Goal: Information Seeking & Learning: Check status

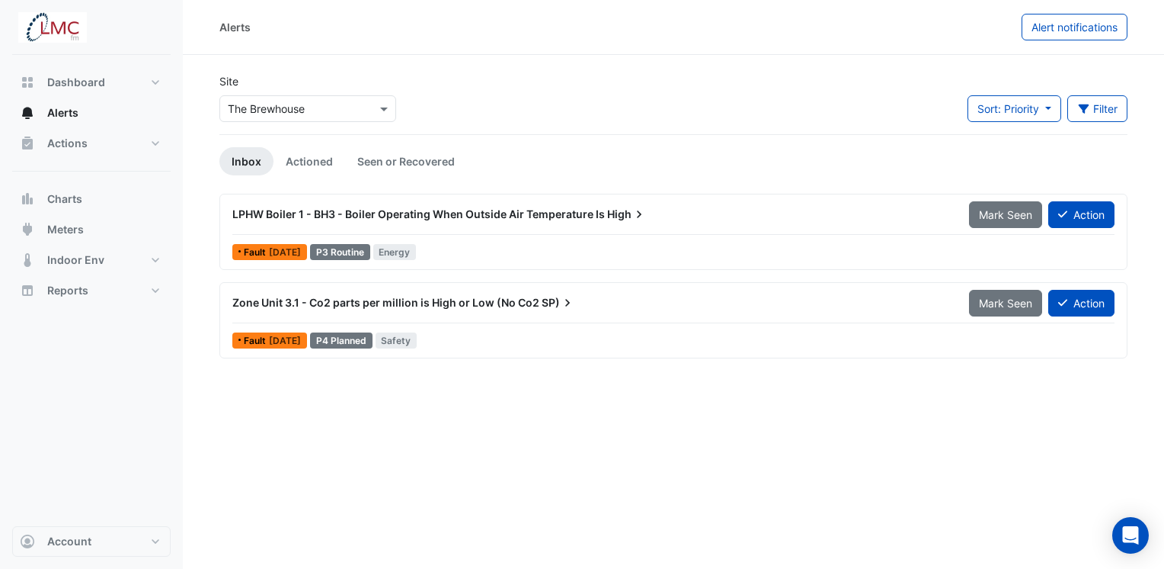
click at [304, 309] on div "Zone Unit 3.1 - Co2 parts per million is High or Low (No Co2 SP)" at bounding box center [591, 302] width 719 height 15
drag, startPoint x: 304, startPoint y: 309, endPoint x: 434, endPoint y: 306, distance: 130.3
click at [434, 306] on span "Zone Unit 3.1 - Co2 parts per million is High or Low (No Co2" at bounding box center [385, 302] width 307 height 13
drag, startPoint x: 434, startPoint y: 306, endPoint x: 288, endPoint y: 301, distance: 146.4
click at [288, 301] on span "Zone Unit 3.1 - Co2 parts per million is High or Low (No Co2" at bounding box center [385, 302] width 307 height 13
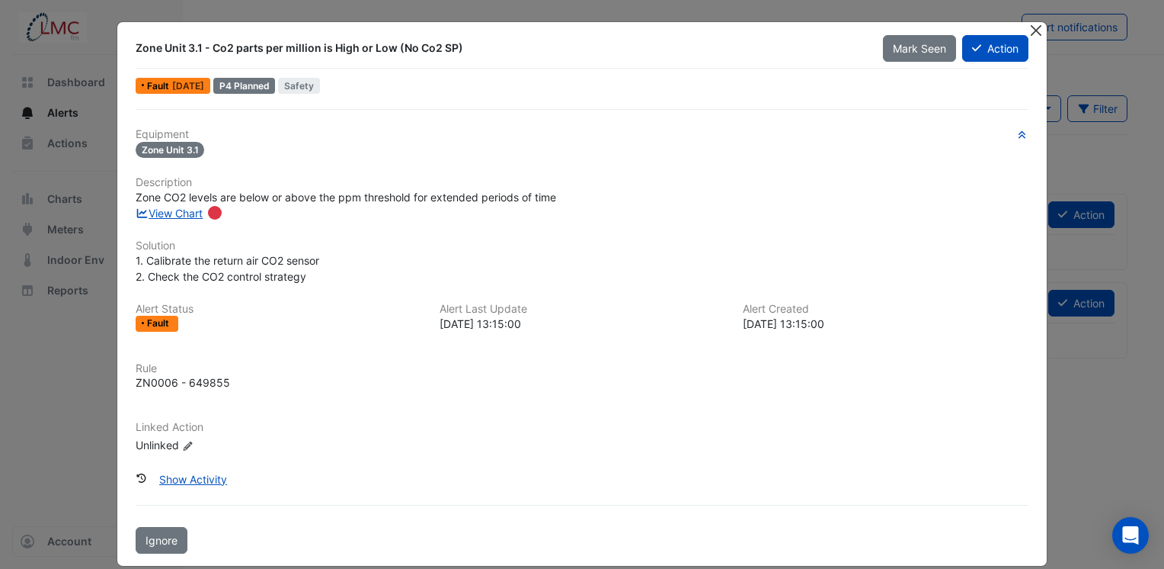
click at [1028, 32] on button "Close" at bounding box center [1036, 30] width 16 height 16
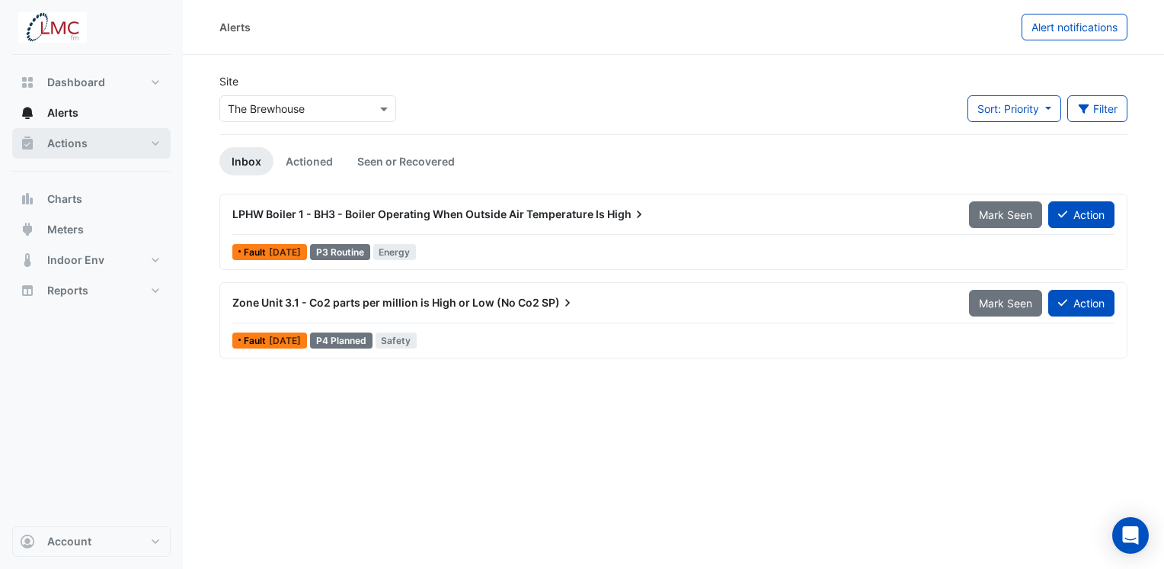
click at [92, 144] on button "Actions" at bounding box center [91, 143] width 159 height 30
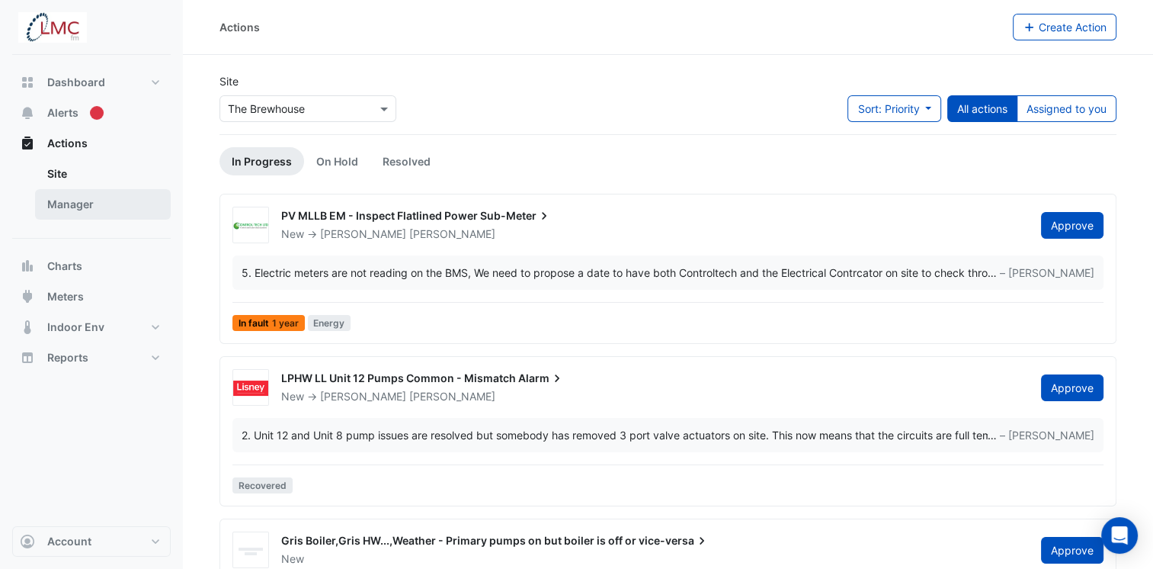
click at [90, 206] on link "Manager" at bounding box center [103, 204] width 136 height 30
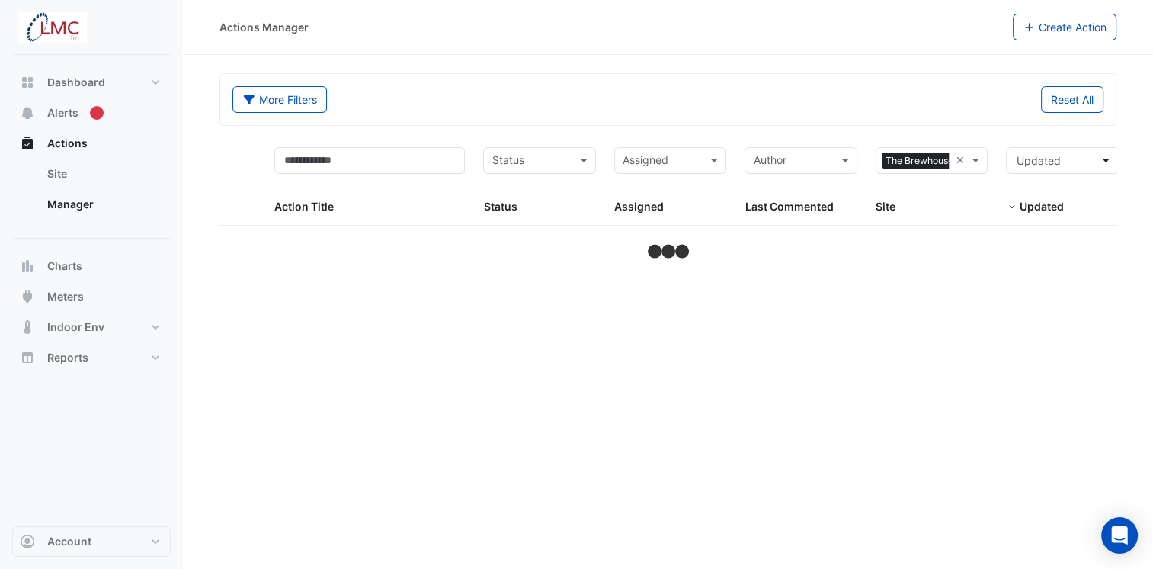
select select "***"
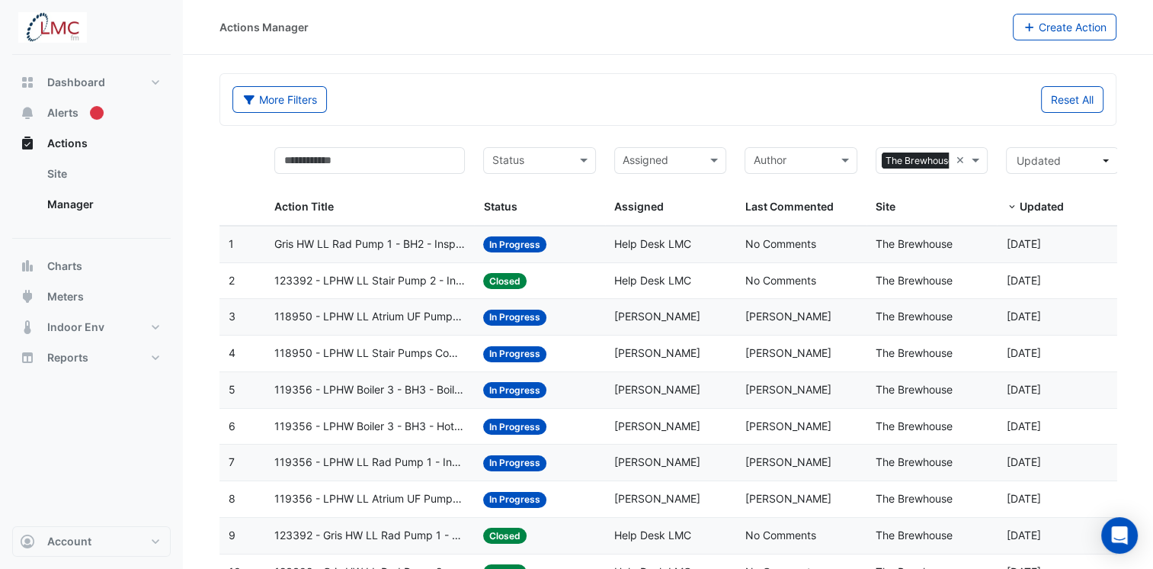
click at [376, 242] on span "Gris HW LL Rad Pump 1 - BH2 - Inspect Pump Fault" at bounding box center [369, 244] width 191 height 18
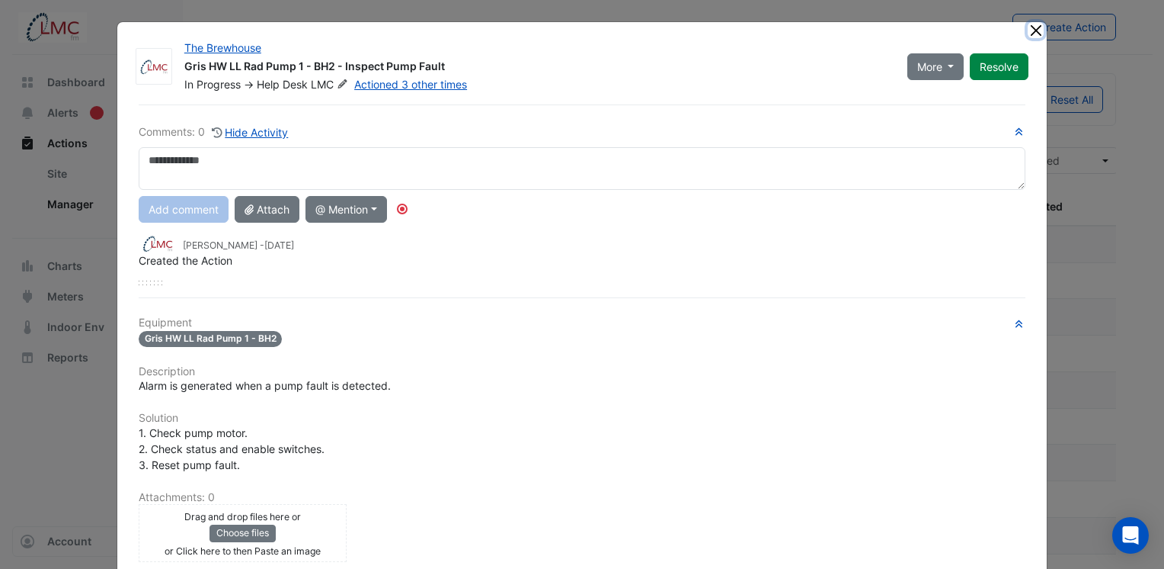
click at [1031, 36] on button "Close" at bounding box center [1036, 30] width 16 height 16
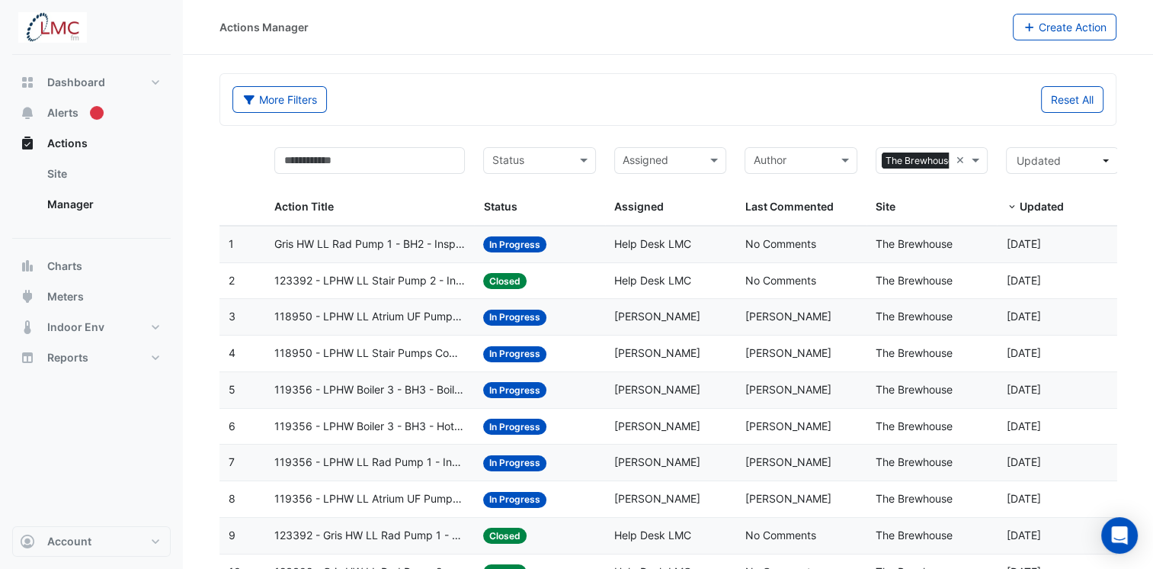
click at [308, 207] on span "Action Title" at bounding box center [303, 206] width 59 height 13
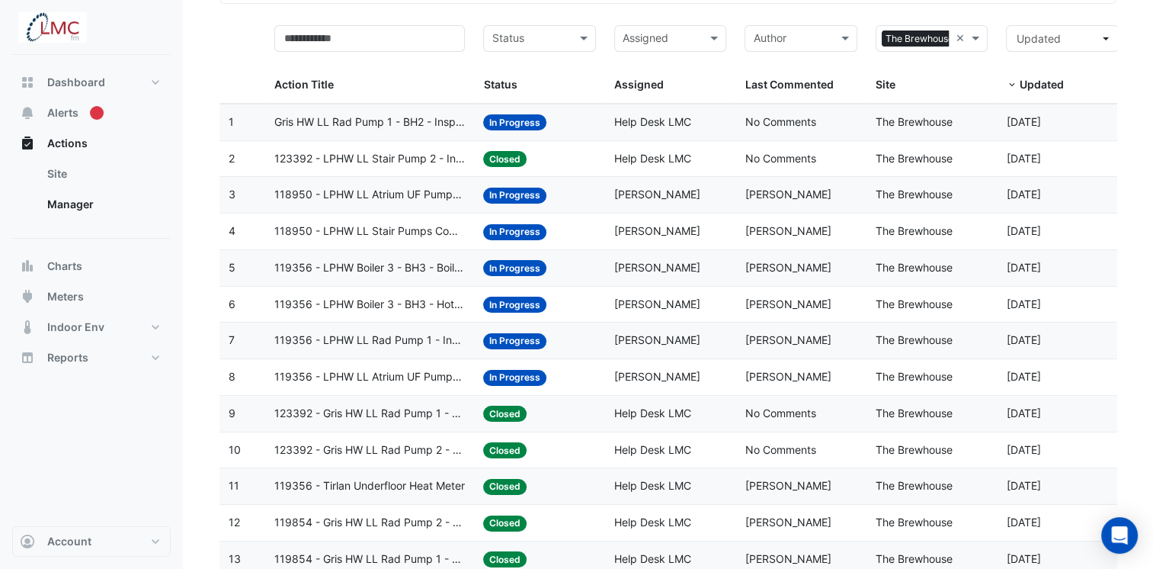
scroll to position [109, 0]
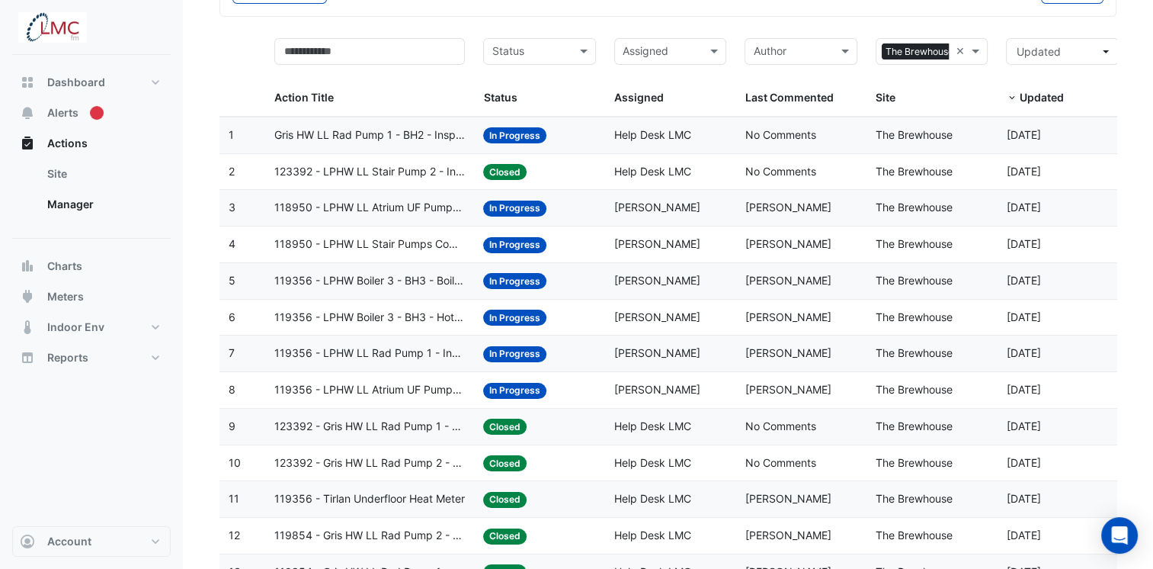
click at [392, 205] on span "118950 - LPHW LL Atrium UF Pumps Common - Confirm Unit Overnight Operation (Ene…" at bounding box center [369, 208] width 191 height 18
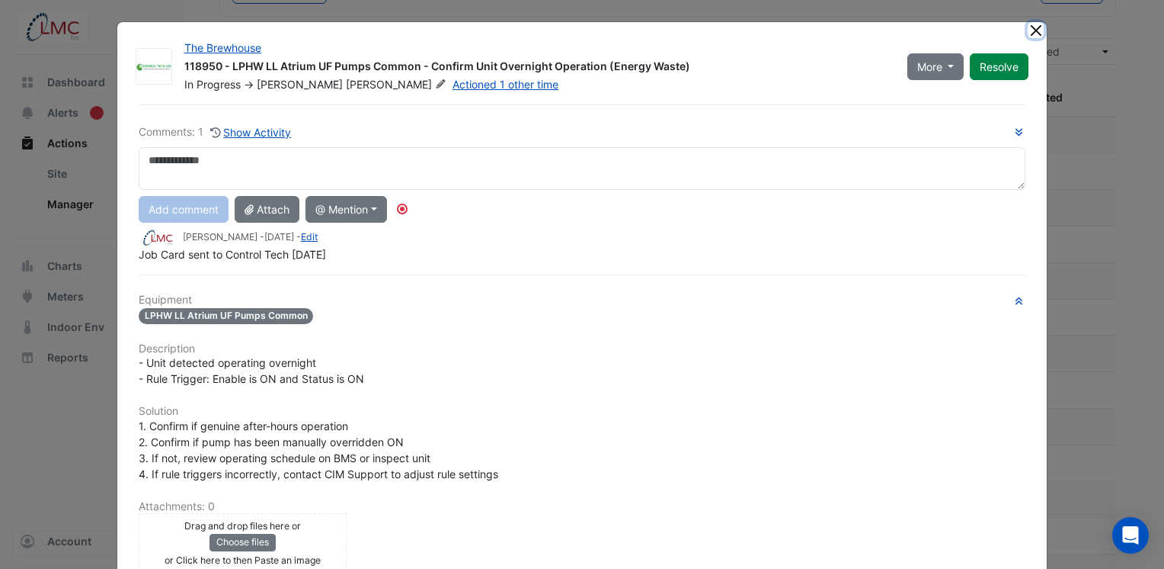
click at [1031, 35] on button "Close" at bounding box center [1036, 30] width 16 height 16
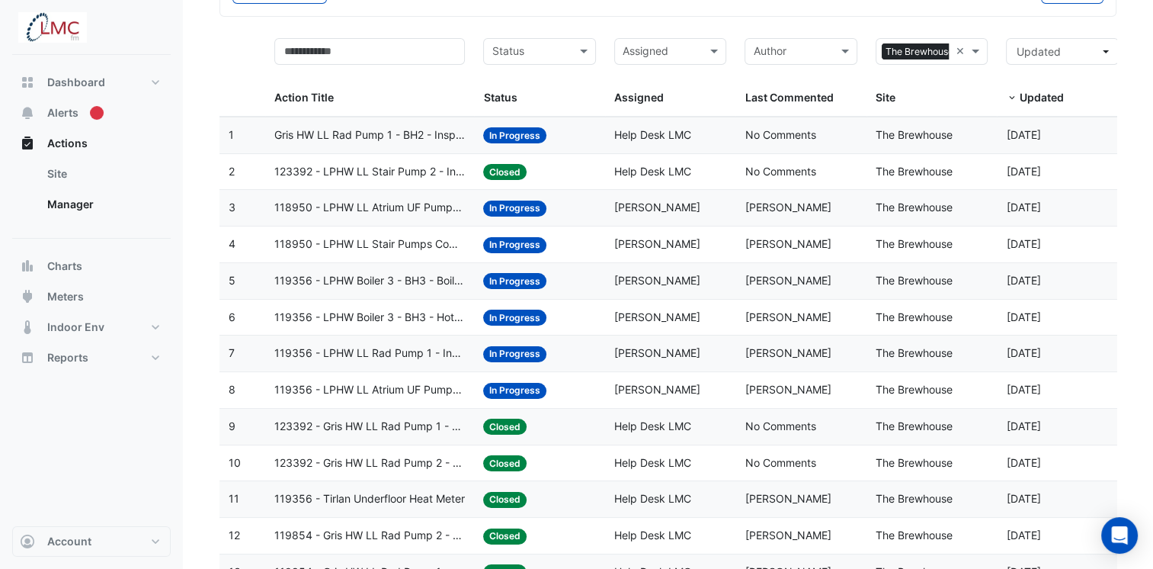
click at [390, 242] on span "118950 - LPHW LL Stair Pumps Common - Inspect Pump Not Operating" at bounding box center [369, 244] width 191 height 18
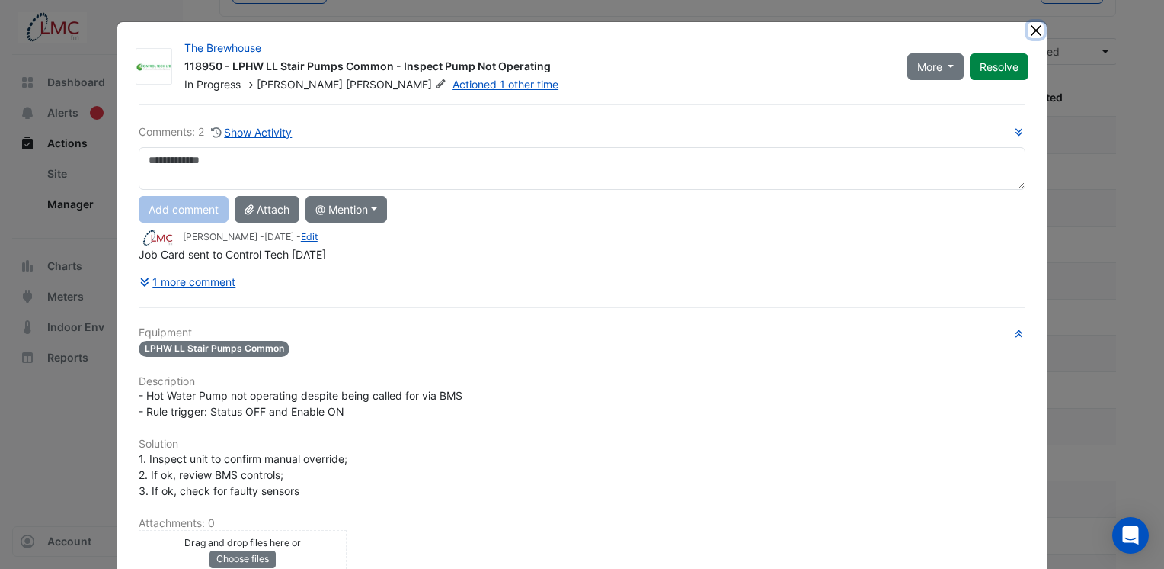
click at [1030, 35] on button "Close" at bounding box center [1036, 30] width 16 height 16
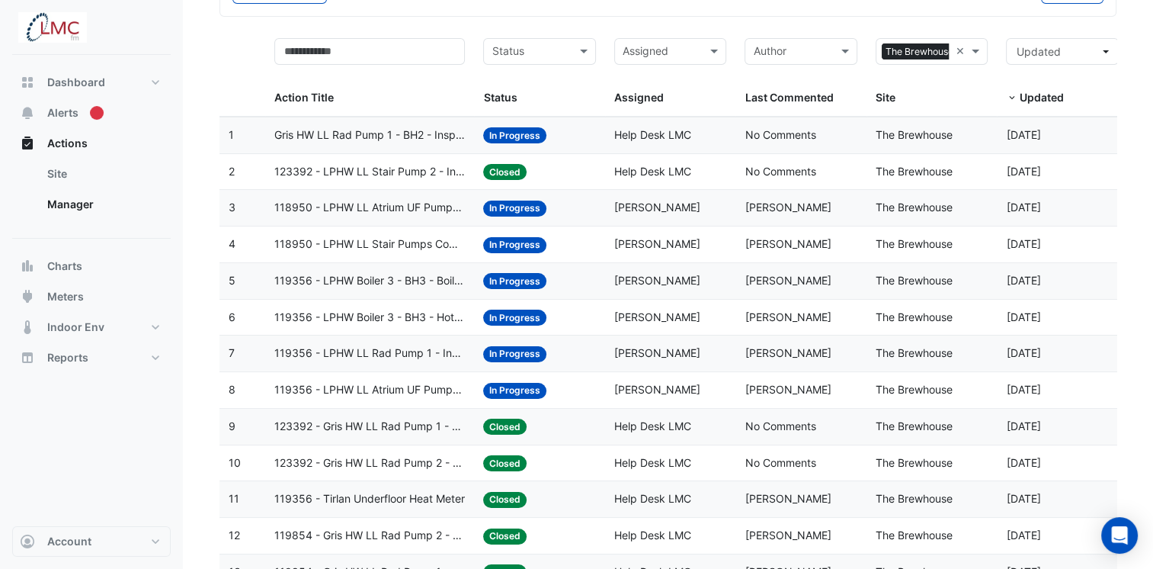
click at [388, 277] on span "119356 - LPHW Boiler 3 - BH3 - Boiler Operating When Outside Air Temperature Is…" at bounding box center [369, 281] width 191 height 18
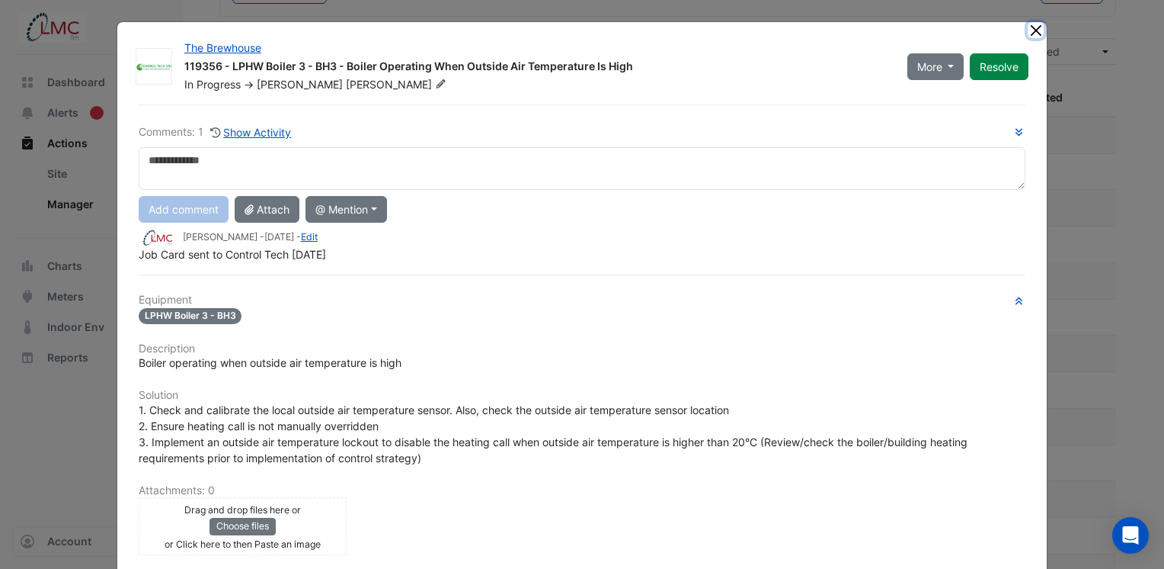
click at [1028, 32] on button "Close" at bounding box center [1036, 30] width 16 height 16
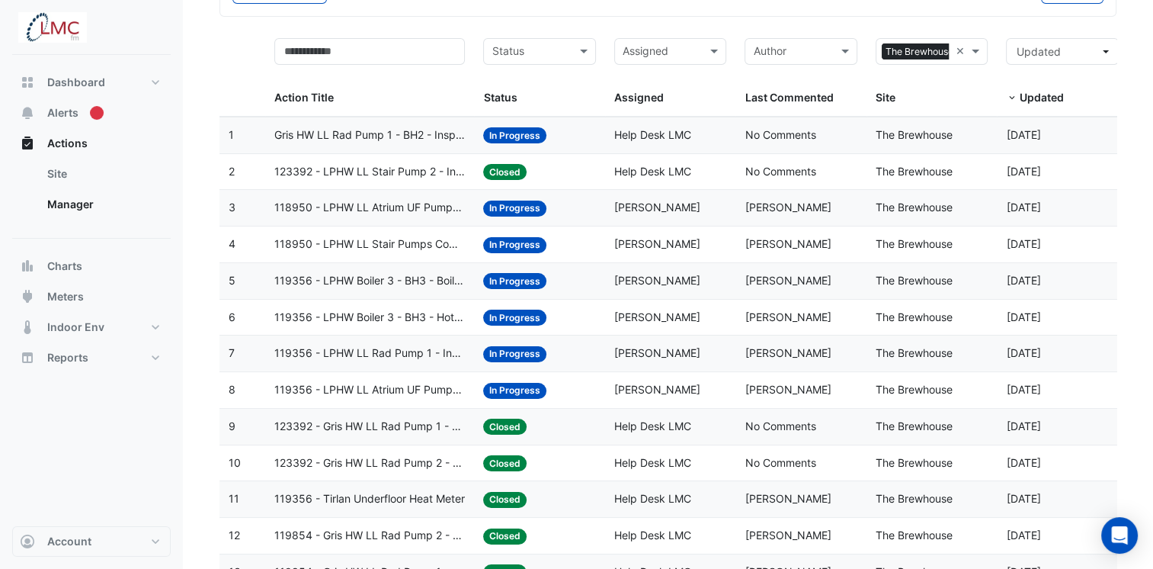
click at [378, 315] on span "119356 - LPHW Boiler 3 - BH3 - Hot Water Boiler Excessive Operation (Enable onl…" at bounding box center [369, 318] width 191 height 18
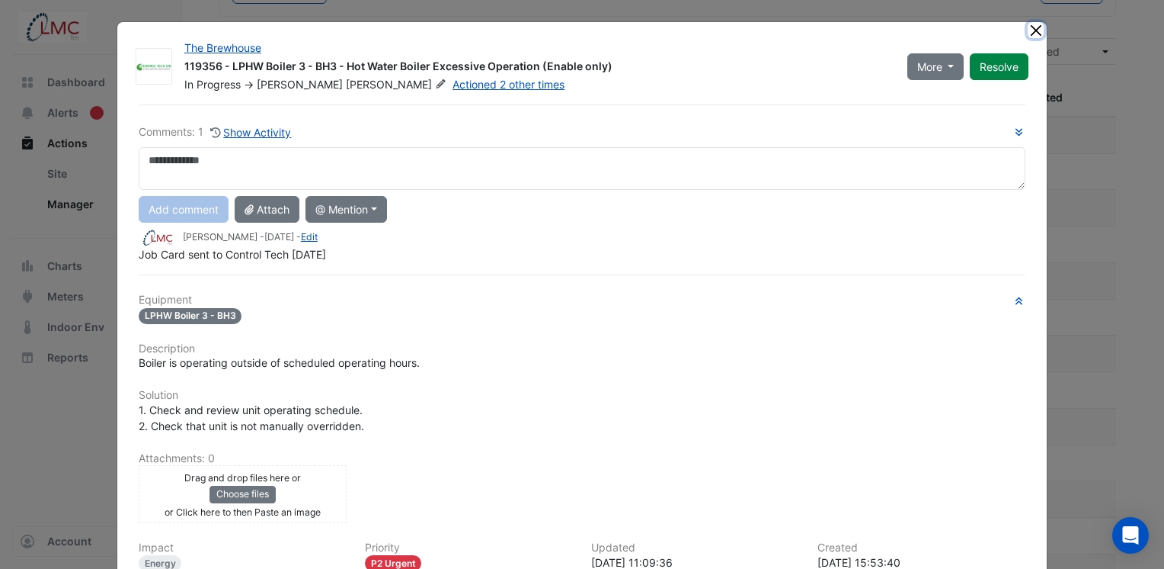
click at [1031, 30] on button "Close" at bounding box center [1036, 30] width 16 height 16
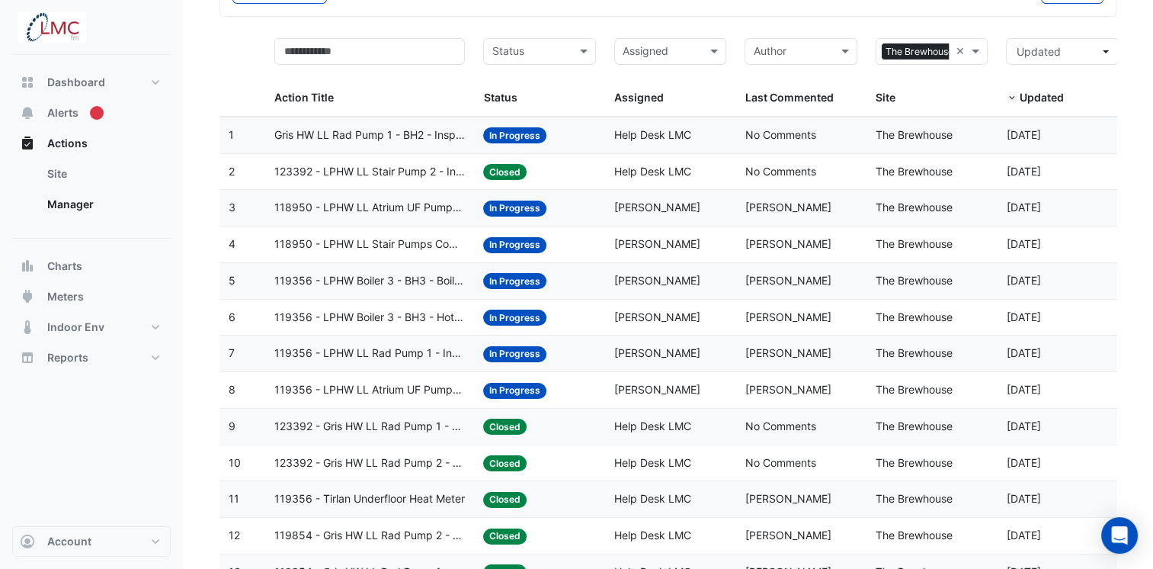
click at [384, 351] on span "119356 - LPHW LL Rad Pump 1 - Inspect Pump Not Operating" at bounding box center [369, 353] width 191 height 18
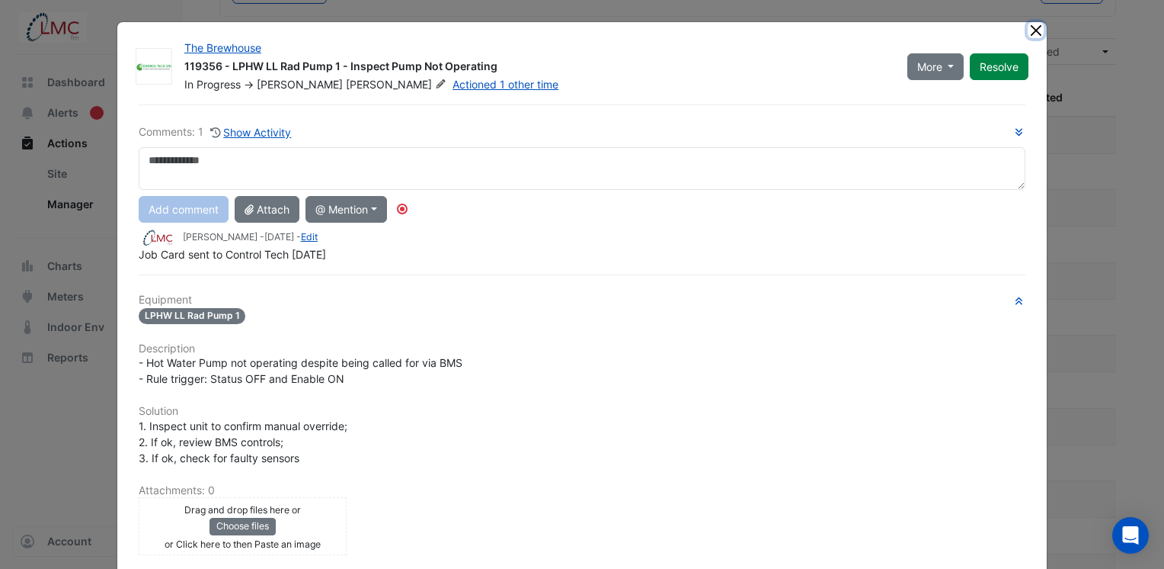
click at [1028, 30] on button "Close" at bounding box center [1036, 30] width 16 height 16
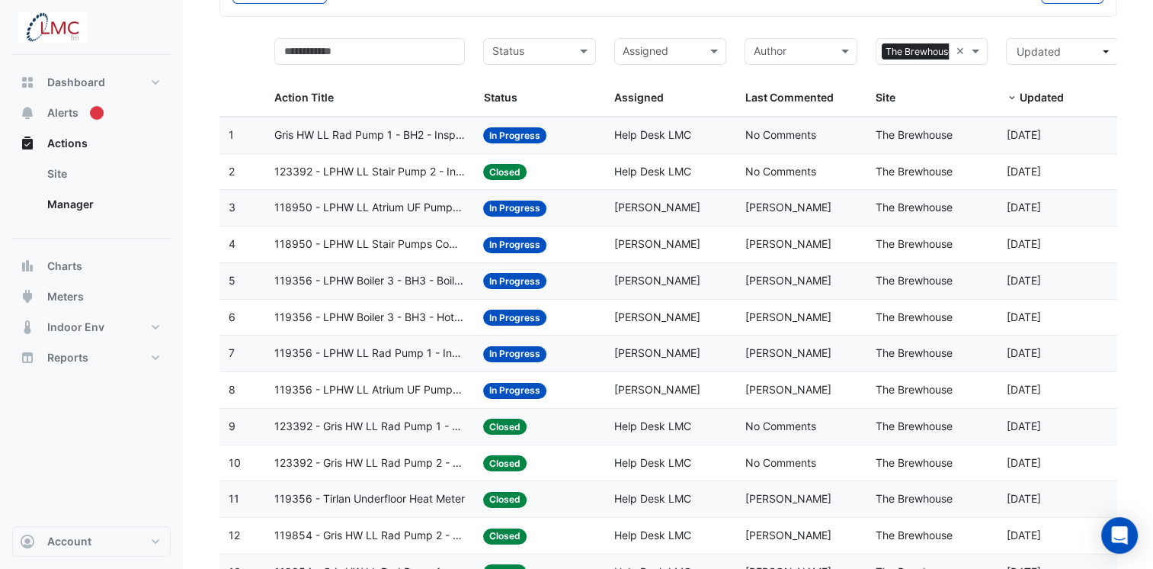
click at [345, 391] on span "119356 - LPHW LL Atrium UF Pumps Common - Inspect Pump Not Operating" at bounding box center [369, 390] width 191 height 18
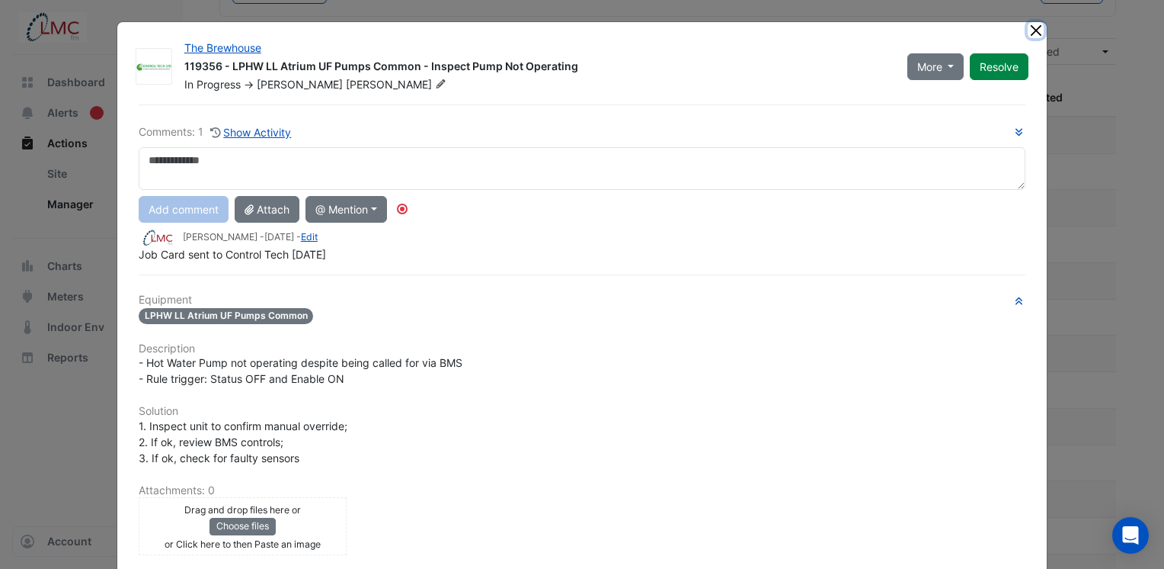
click at [1034, 35] on button "Close" at bounding box center [1036, 30] width 16 height 16
